Goal: Task Accomplishment & Management: Manage account settings

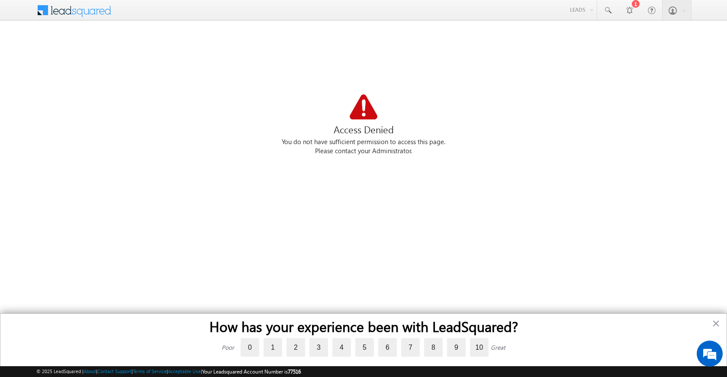
click at [314, 147] on div "Please contact your Administrator." at bounding box center [363, 151] width 654 height 9
click at [357, 140] on div "You do not have sufficient permission to access this page." at bounding box center [363, 142] width 654 height 9
click at [349, 138] on div "You do not have sufficient permission to access this page." at bounding box center [363, 142] width 654 height 9
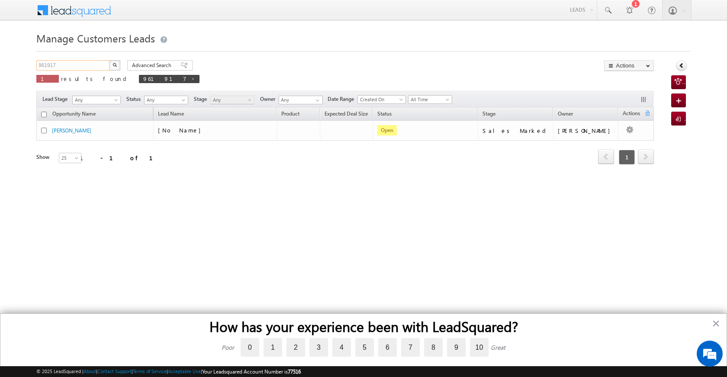
click at [58, 63] on input "961917" at bounding box center [73, 65] width 74 height 10
click at [65, 62] on input "961917" at bounding box center [73, 65] width 74 height 10
drag, startPoint x: 66, startPoint y: 62, endPoint x: 34, endPoint y: 60, distance: 31.6
click at [34, 60] on body "Menu Satyam Saroj sitar a2@ks erve." at bounding box center [363, 122] width 727 height 245
paste input "83455"
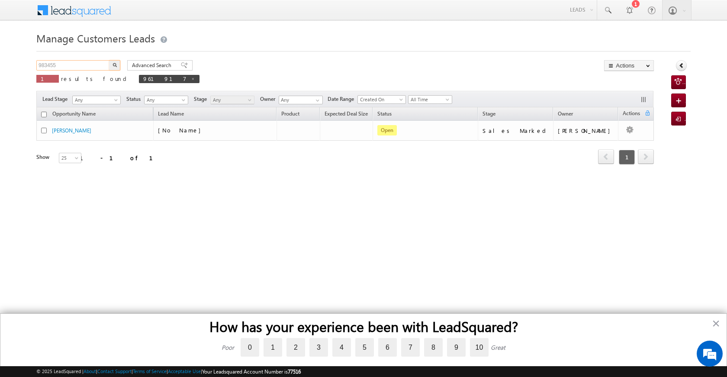
type input "983455"
click at [118, 65] on button "button" at bounding box center [114, 65] width 11 height 10
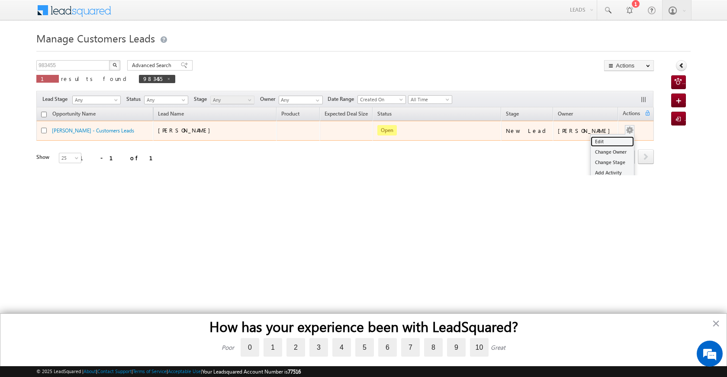
click at [610, 144] on link "Edit" at bounding box center [611, 141] width 43 height 10
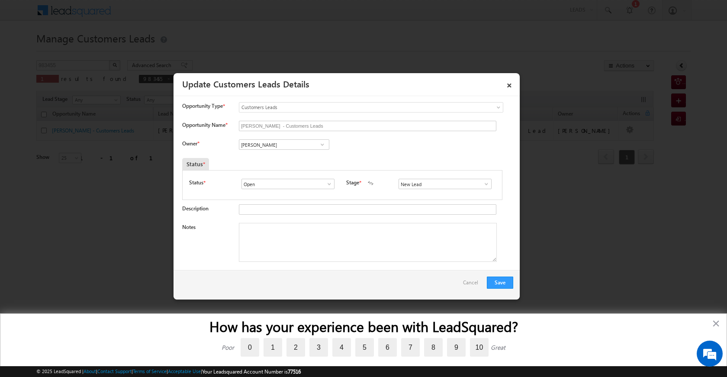
click at [322, 145] on span at bounding box center [322, 144] width 9 height 7
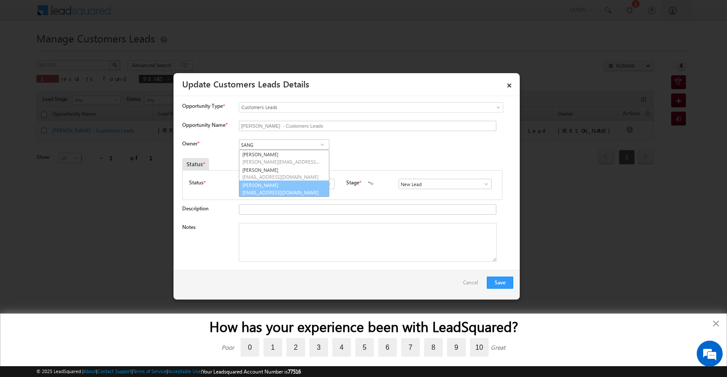
click at [307, 189] on span "rana.singh@sgrlimited.in" at bounding box center [281, 192] width 78 height 6
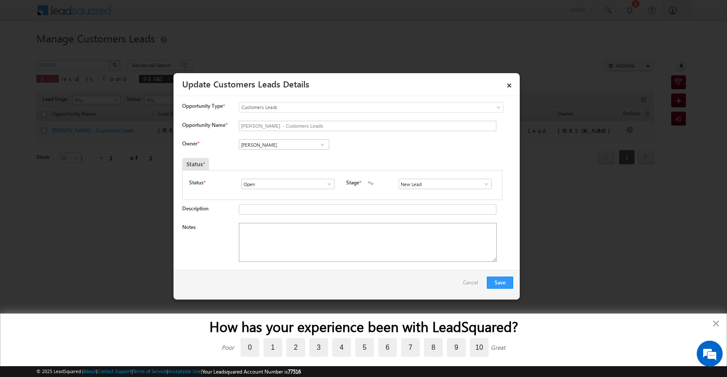
type input "Rana Sangram Singh"
click at [298, 250] on textarea "Notes" at bounding box center [368, 242] width 258 height 39
click at [486, 183] on span at bounding box center [486, 183] width 9 height 7
click at [438, 219] on link "Sales Marked" at bounding box center [444, 221] width 93 height 10
type input "Sales Marked"
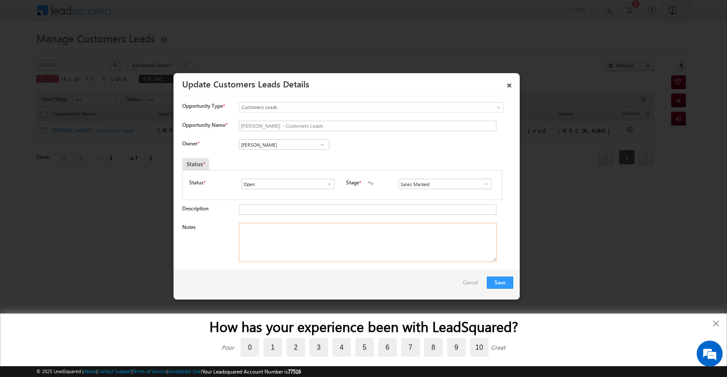
click at [382, 232] on textarea "Notes" at bounding box center [368, 242] width 258 height 39
click at [402, 230] on textarea "Notes" at bounding box center [368, 242] width 258 height 39
paste textarea "JAGDISH / 9711034525 / REQUIRED 5LAC / TOP UP / PIN COAD 110092 DELHI"
type textarea "JAGDISH / 9711034525 / REQUIRED 5LAC / TOP UP / PIN COAD 110092 DELHI"
click at [497, 285] on button "Save" at bounding box center [500, 282] width 26 height 12
